Goal: Navigation & Orientation: Find specific page/section

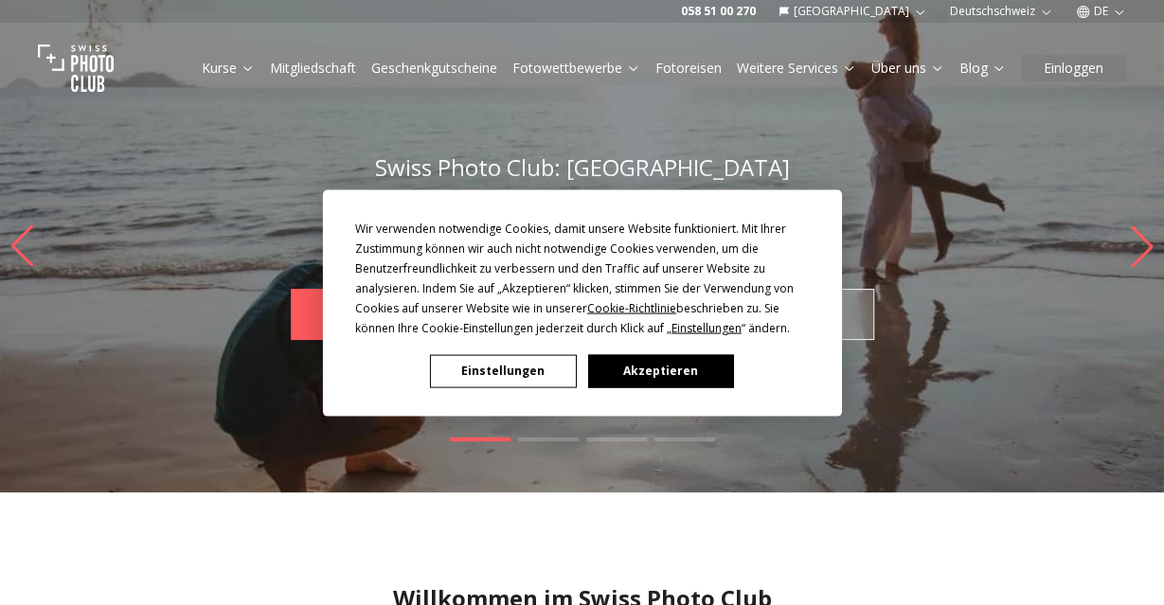
click at [615, 373] on button "Akzeptieren" at bounding box center [660, 370] width 146 height 33
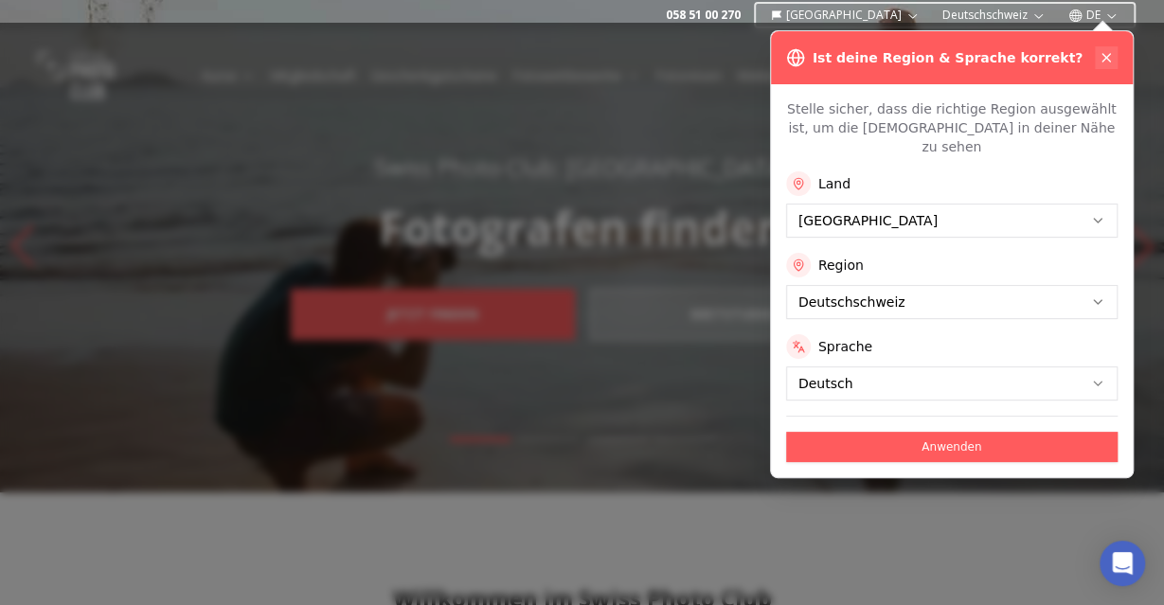
click at [1111, 55] on icon at bounding box center [1106, 57] width 15 height 15
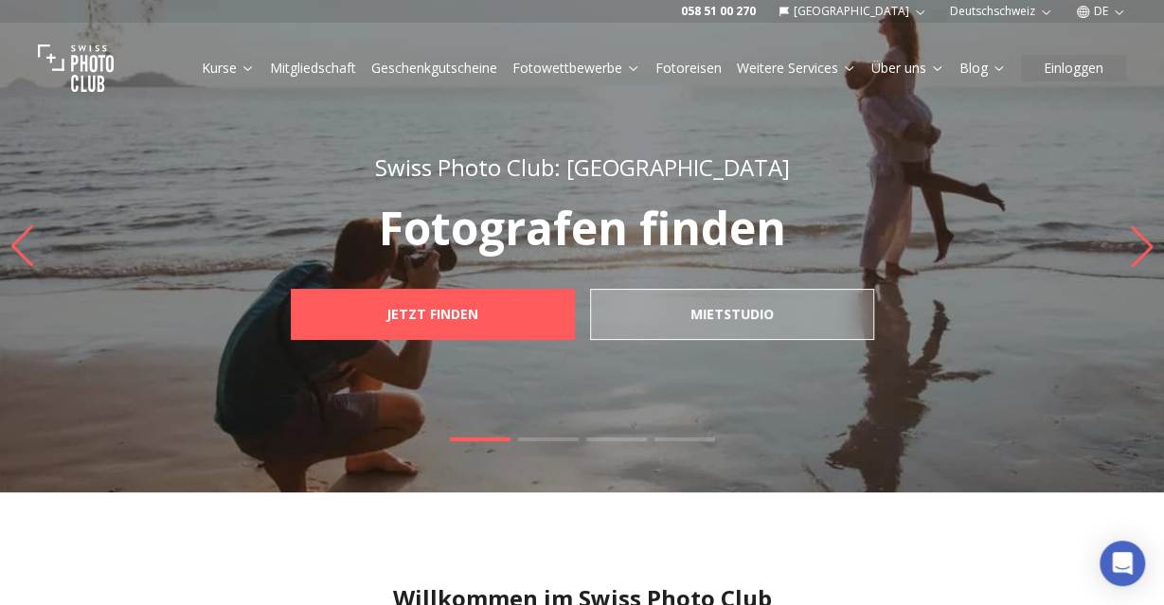
click at [689, 65] on link "Fotoreisen" at bounding box center [688, 68] width 66 height 19
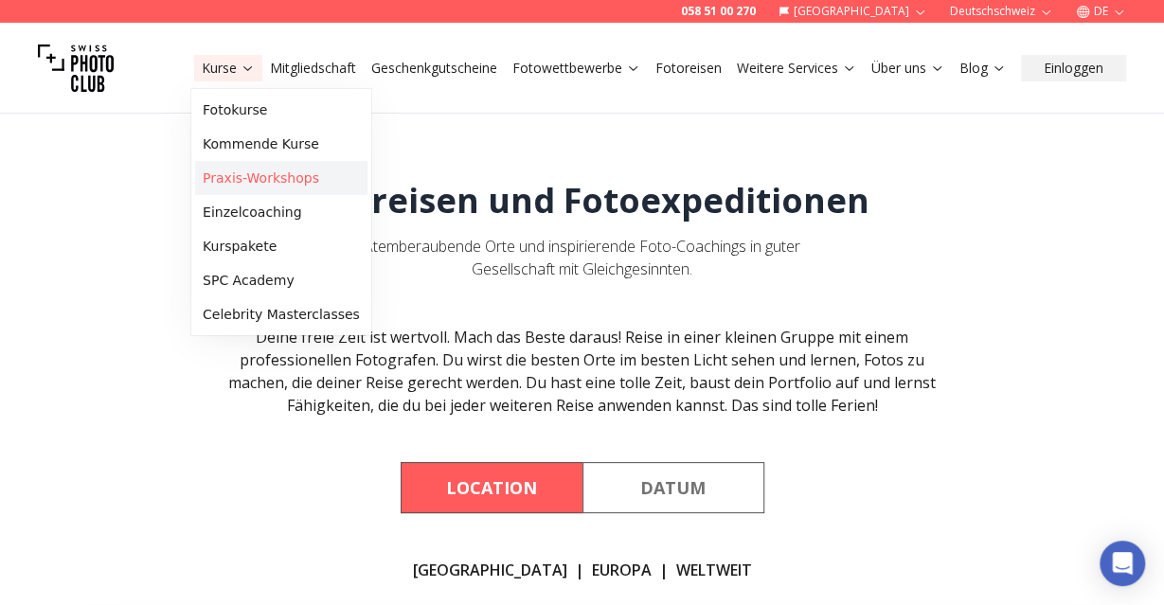
click at [255, 170] on link "Praxis-Workshops" at bounding box center [281, 178] width 172 height 34
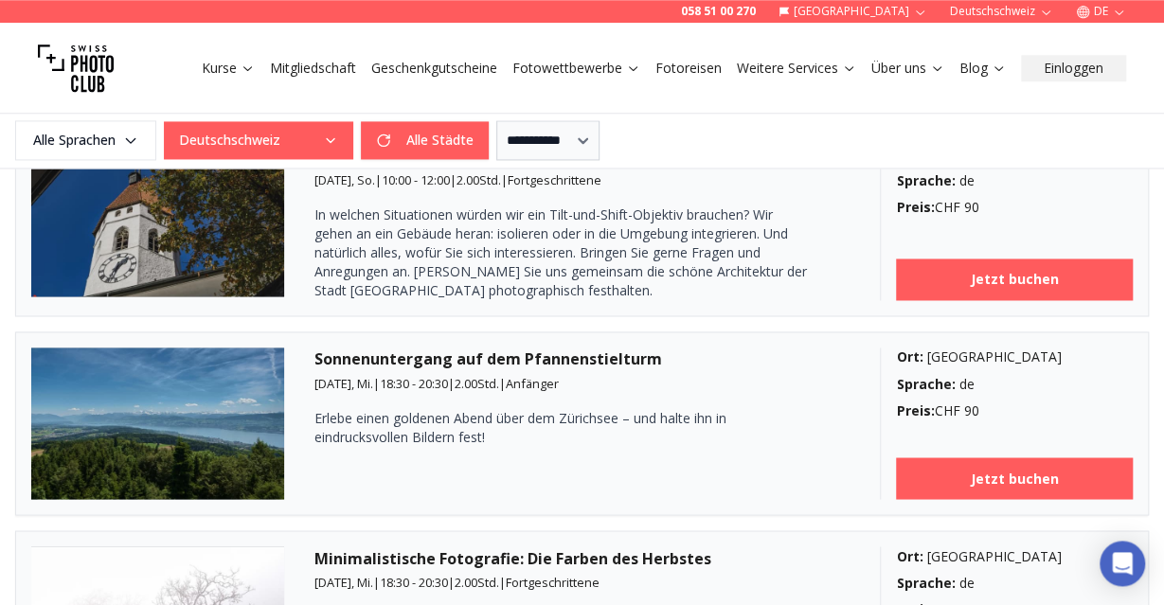
scroll to position [1364, 0]
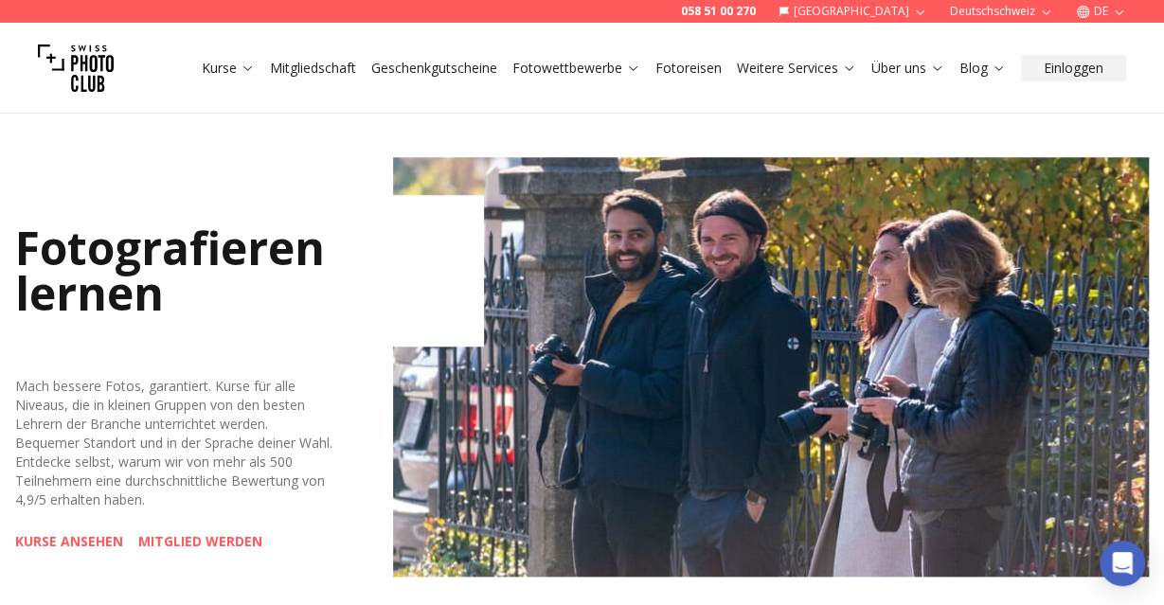
scroll to position [769, 0]
